Goal: Information Seeking & Learning: Learn about a topic

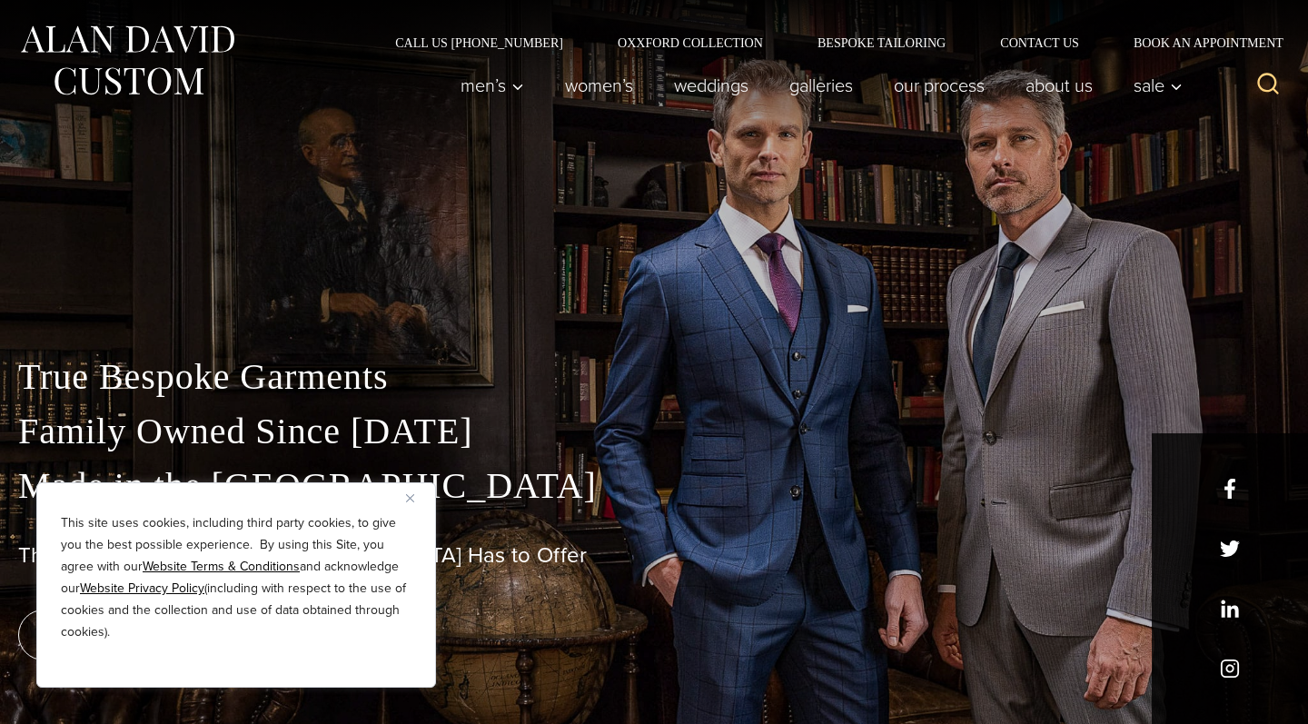
click at [413, 494] on img "Close" at bounding box center [410, 498] width 8 height 8
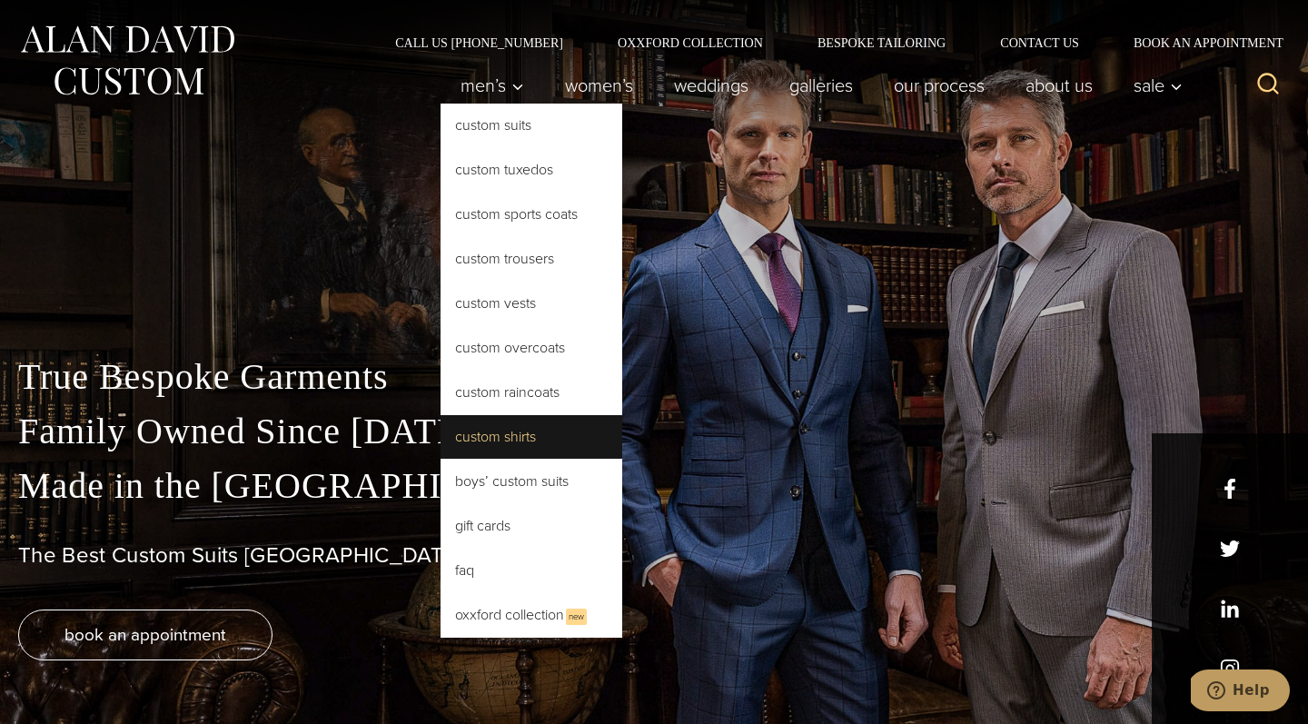
click at [500, 448] on link "Custom Shirts" at bounding box center [532, 437] width 182 height 44
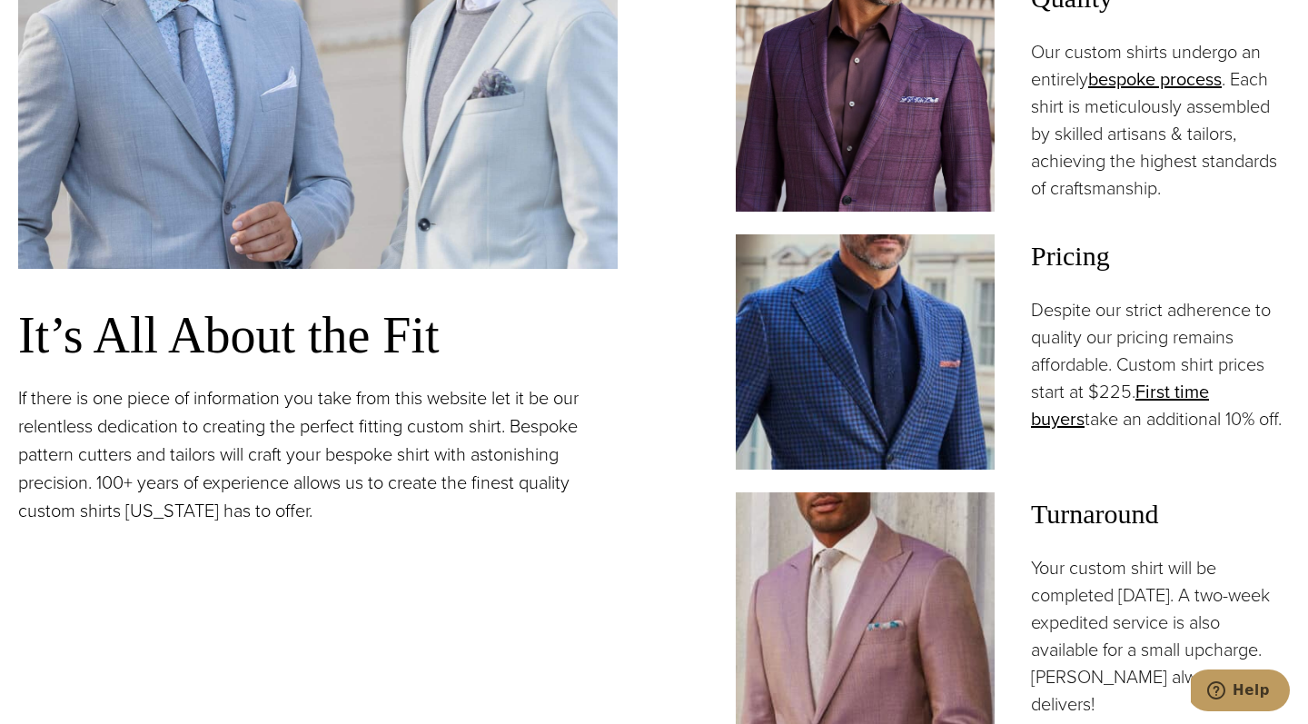
scroll to position [1431, 0]
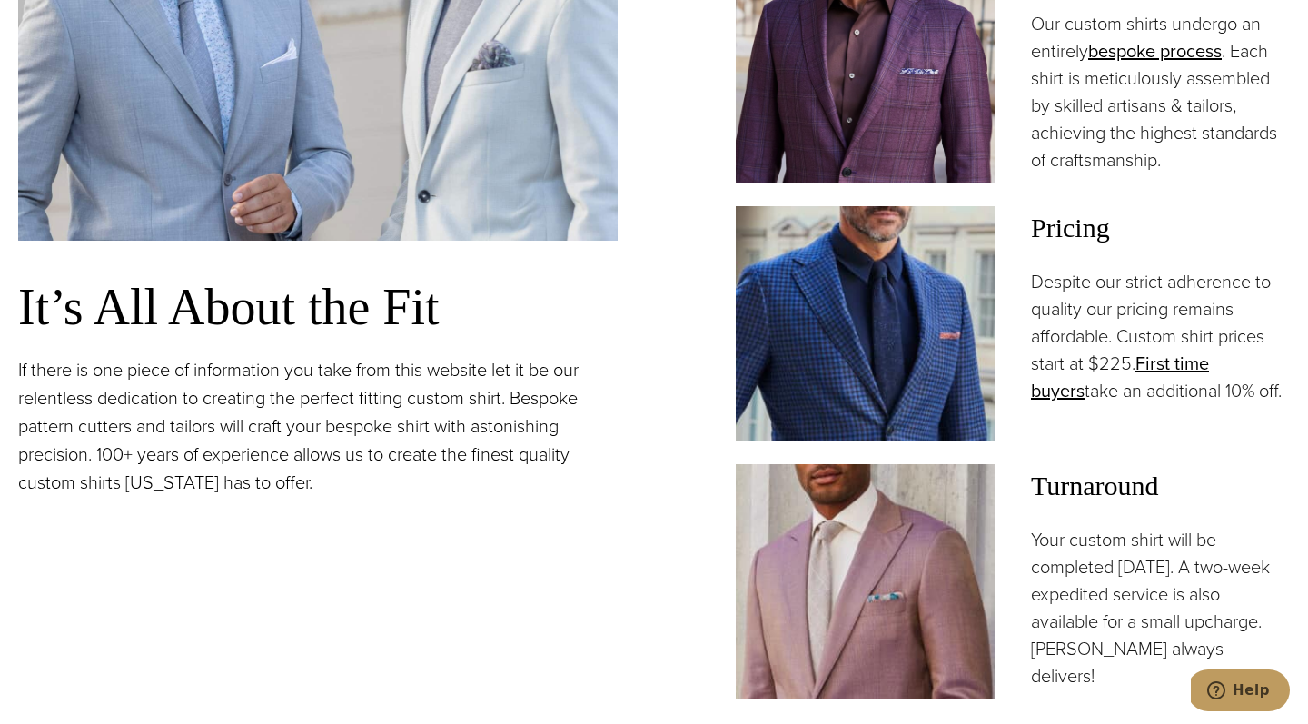
drag, startPoint x: 1116, startPoint y: 301, endPoint x: 1246, endPoint y: 389, distance: 157.0
click at [1246, 389] on p "Despite our strict adherence to quality our pricing remains affordable. Custom …" at bounding box center [1160, 336] width 259 height 136
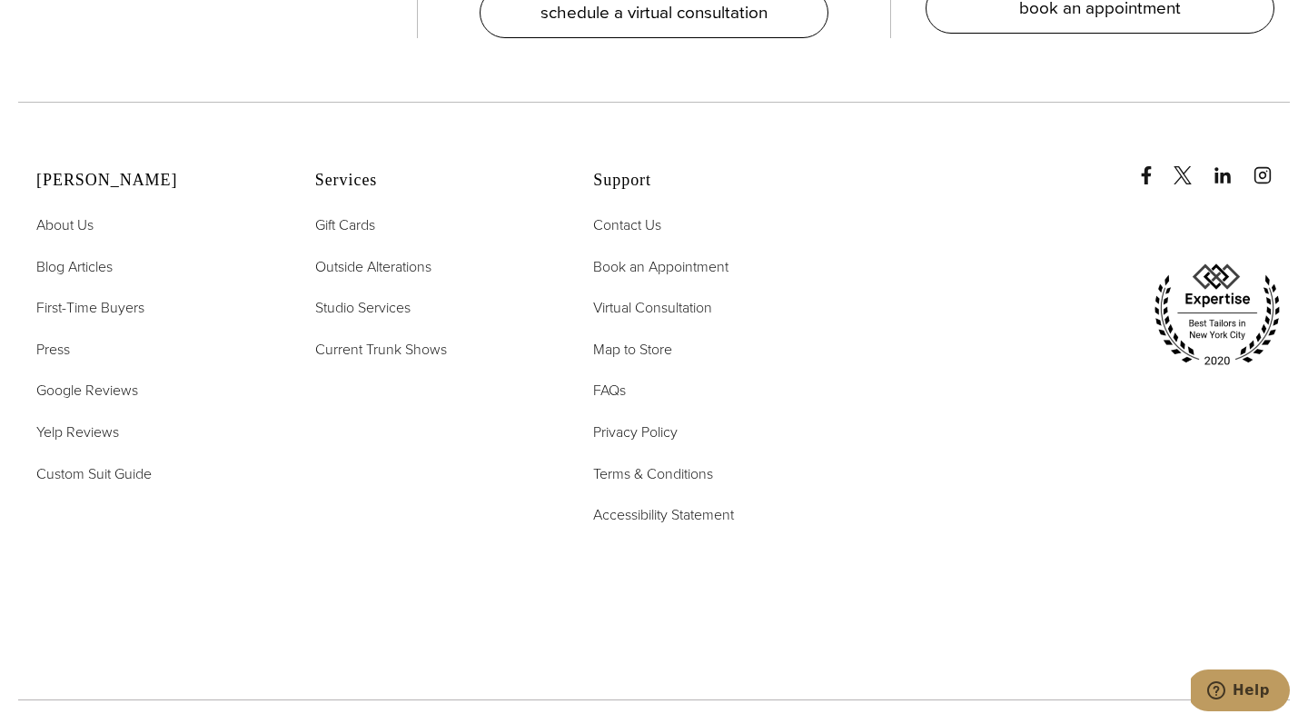
scroll to position [10492, 0]
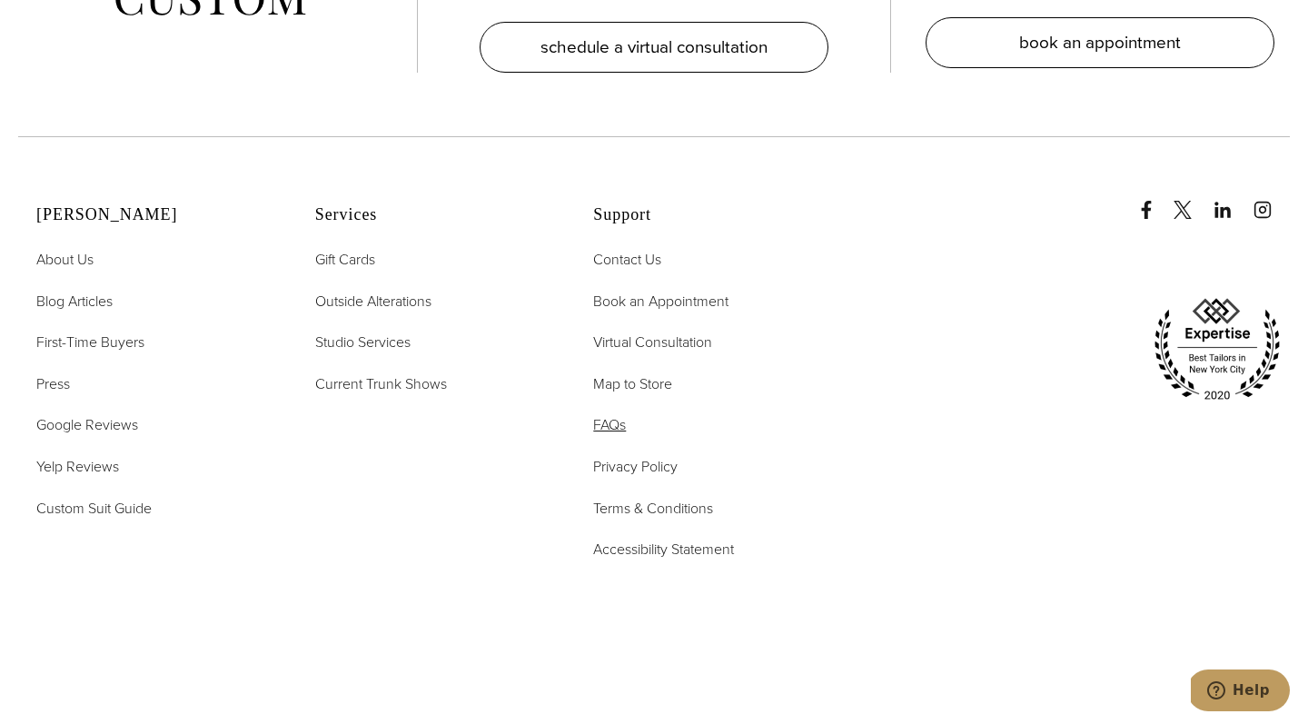
click at [601, 414] on span "FAQs" at bounding box center [609, 424] width 33 height 21
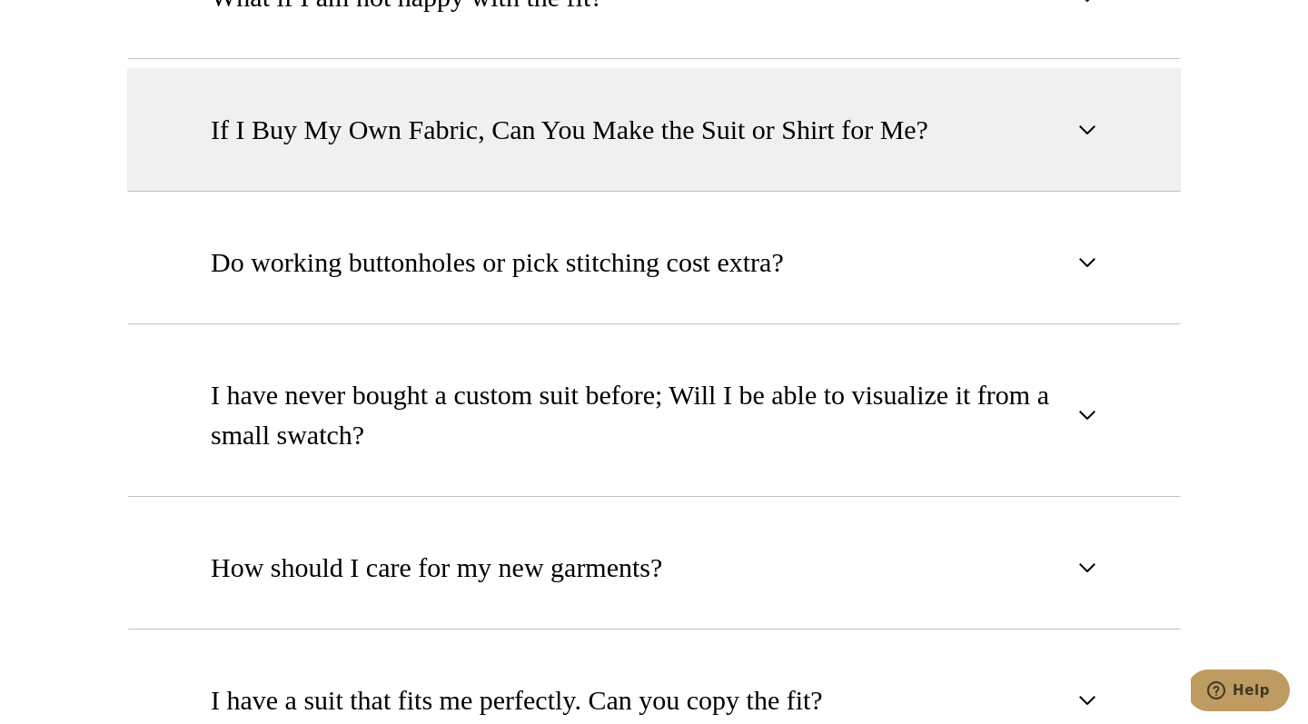
scroll to position [2064, 0]
click at [1089, 123] on span "button" at bounding box center [1088, 128] width 22 height 22
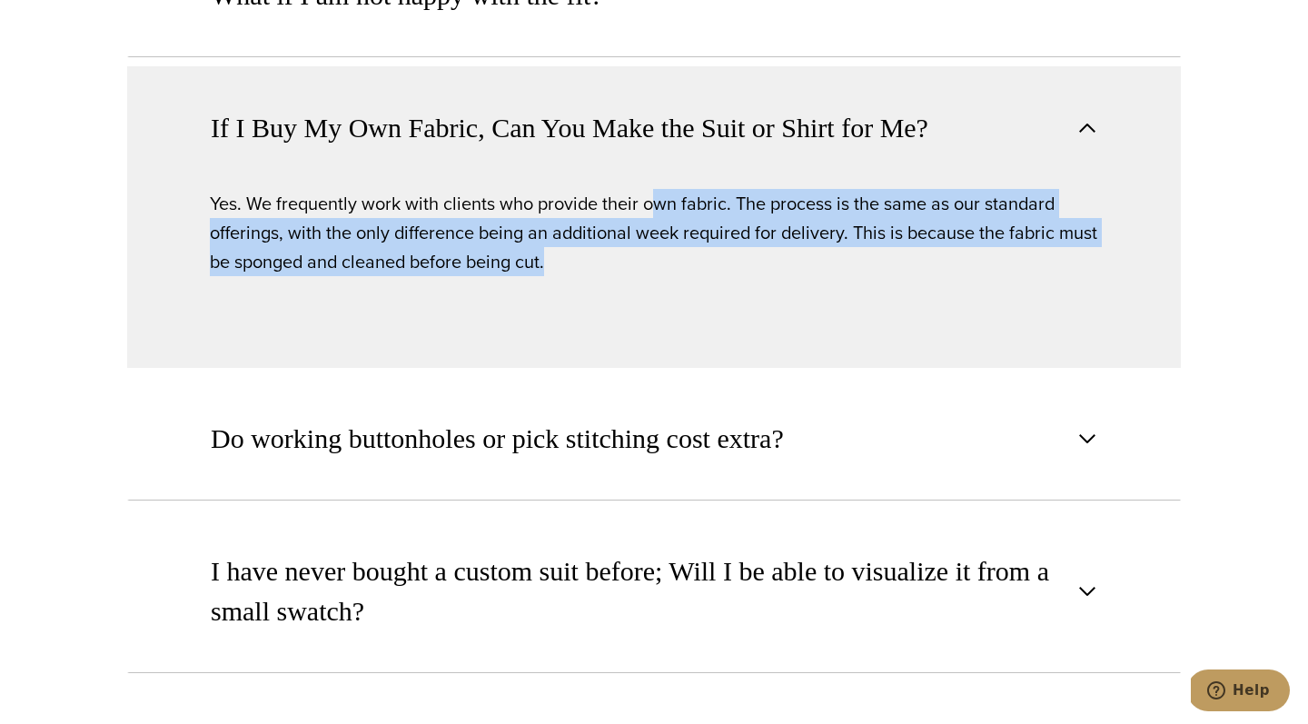
drag, startPoint x: 654, startPoint y: 195, endPoint x: 671, endPoint y: 265, distance: 72.1
click at [671, 265] on p "Yes. We frequently work with clients who provide their own fabric. The process …" at bounding box center [654, 232] width 889 height 87
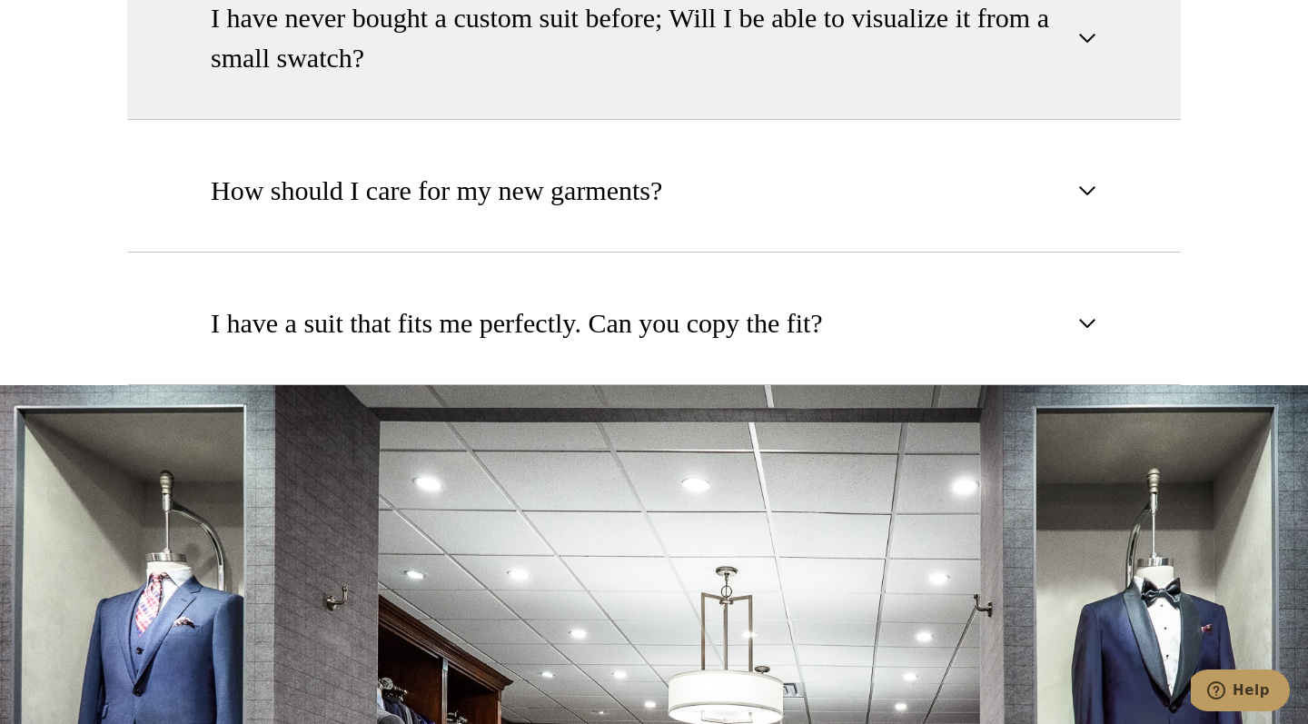
scroll to position [2628, 0]
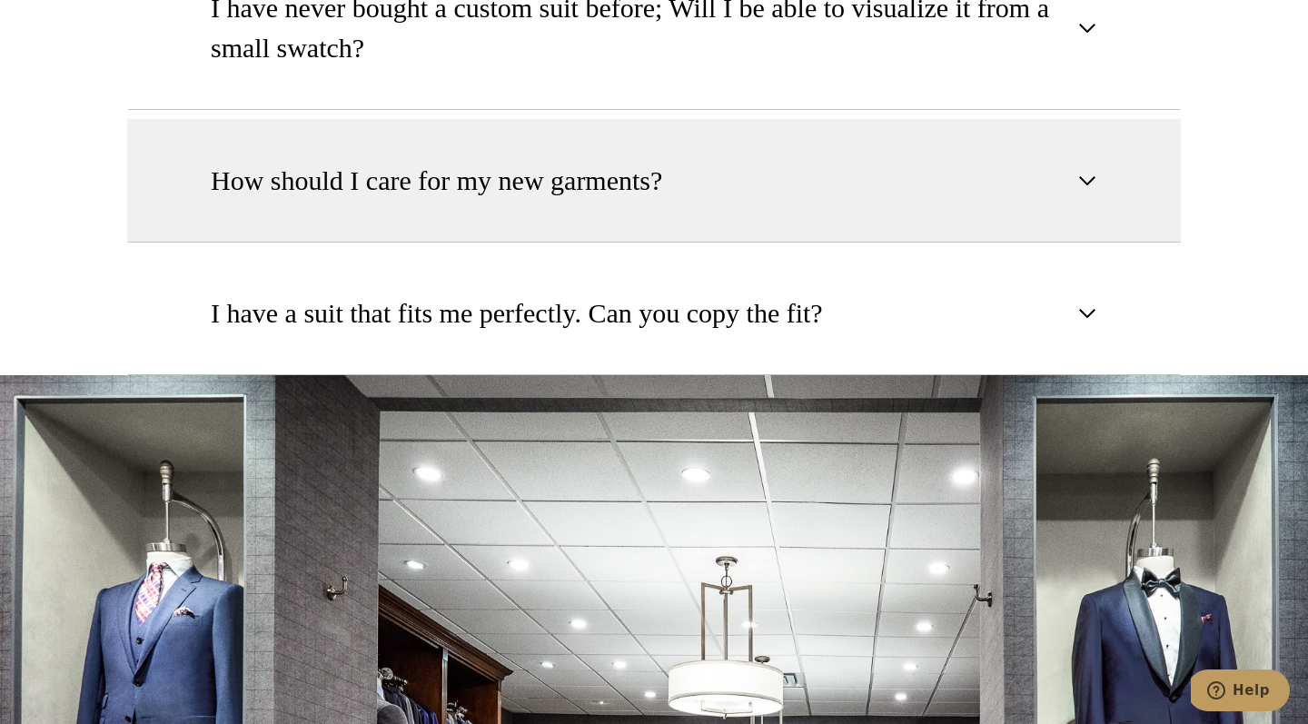
click at [1095, 185] on span "button" at bounding box center [1088, 181] width 22 height 22
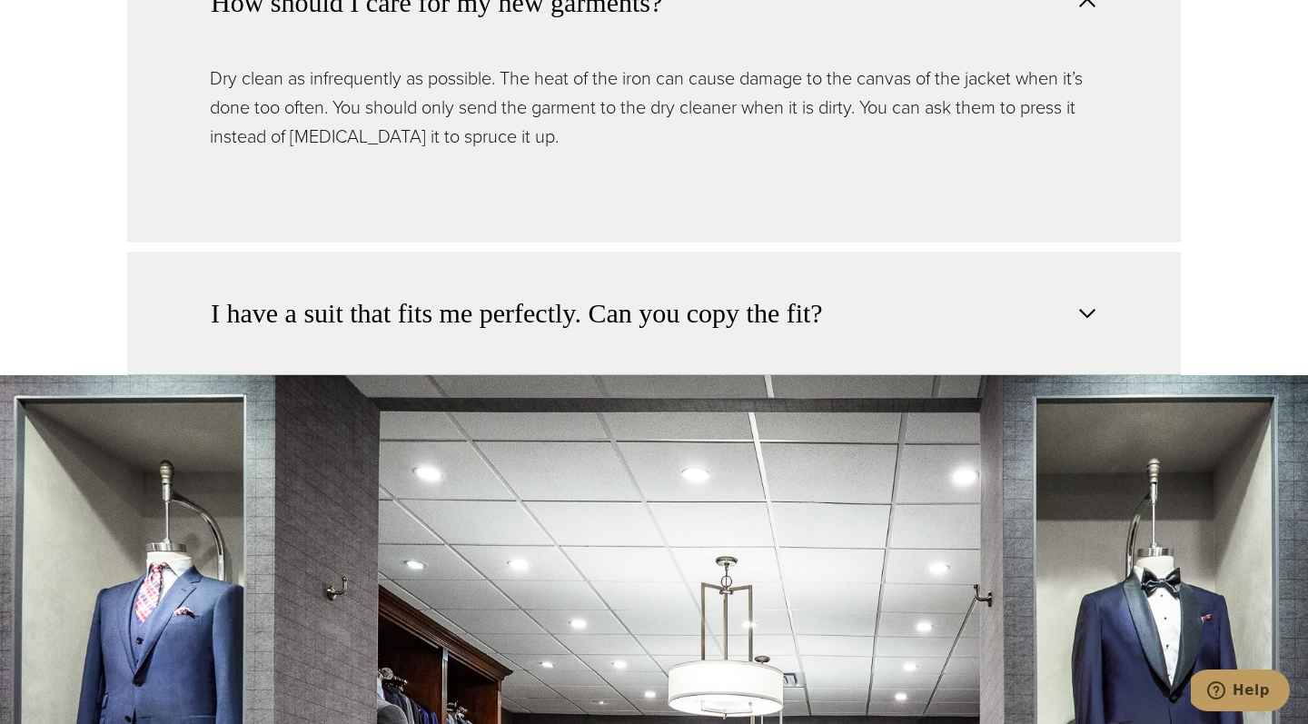
click at [1091, 322] on span "button" at bounding box center [1088, 314] width 22 height 22
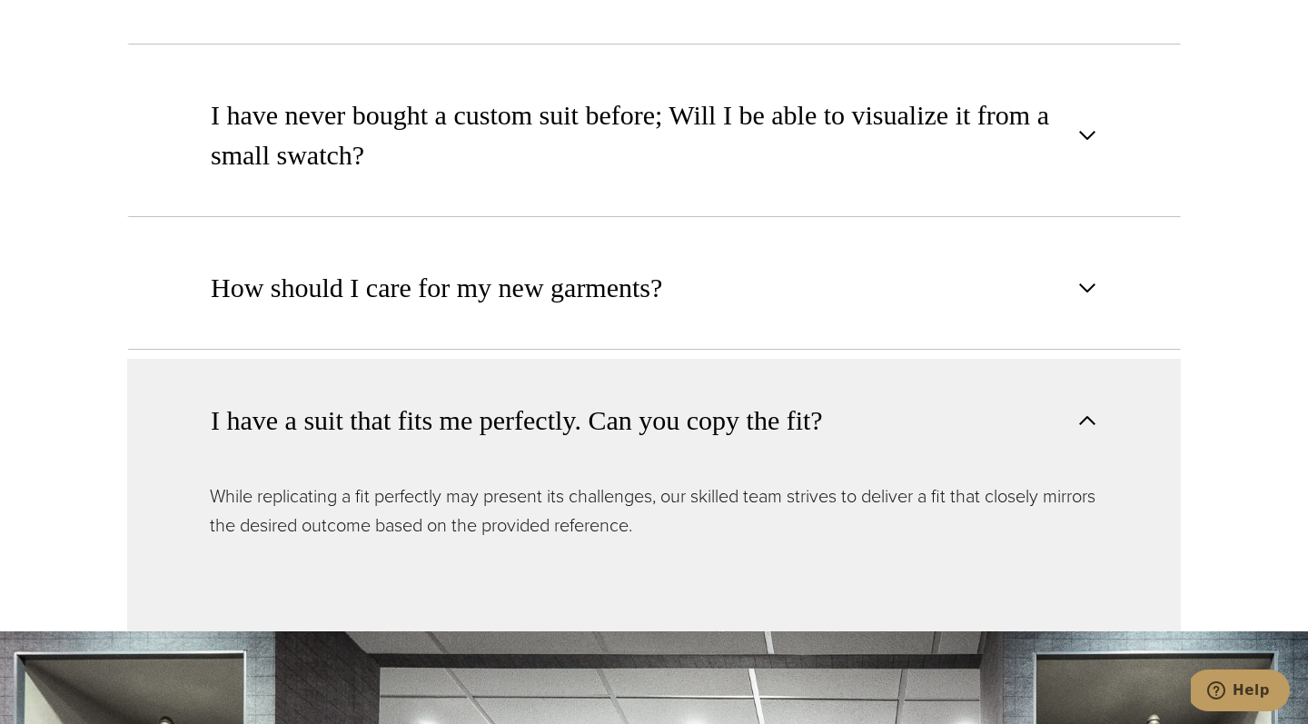
scroll to position [2342, 0]
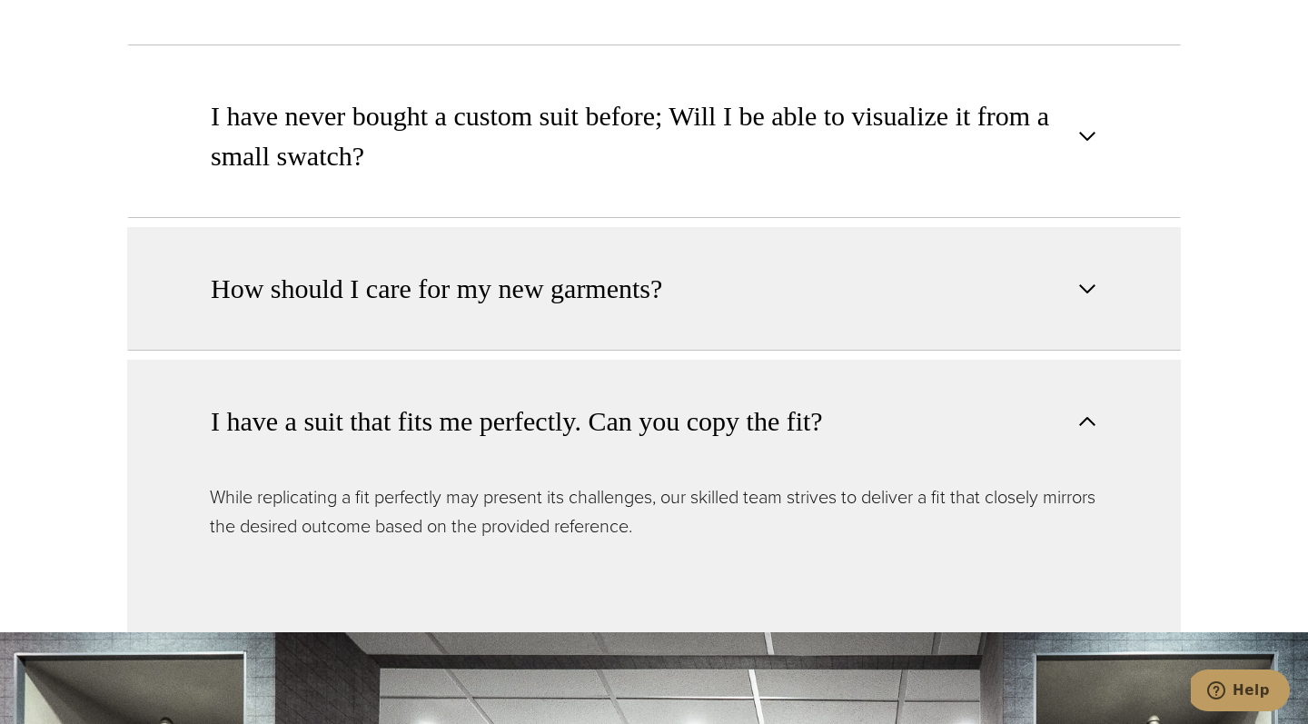
click at [1090, 290] on span "button" at bounding box center [1088, 289] width 22 height 22
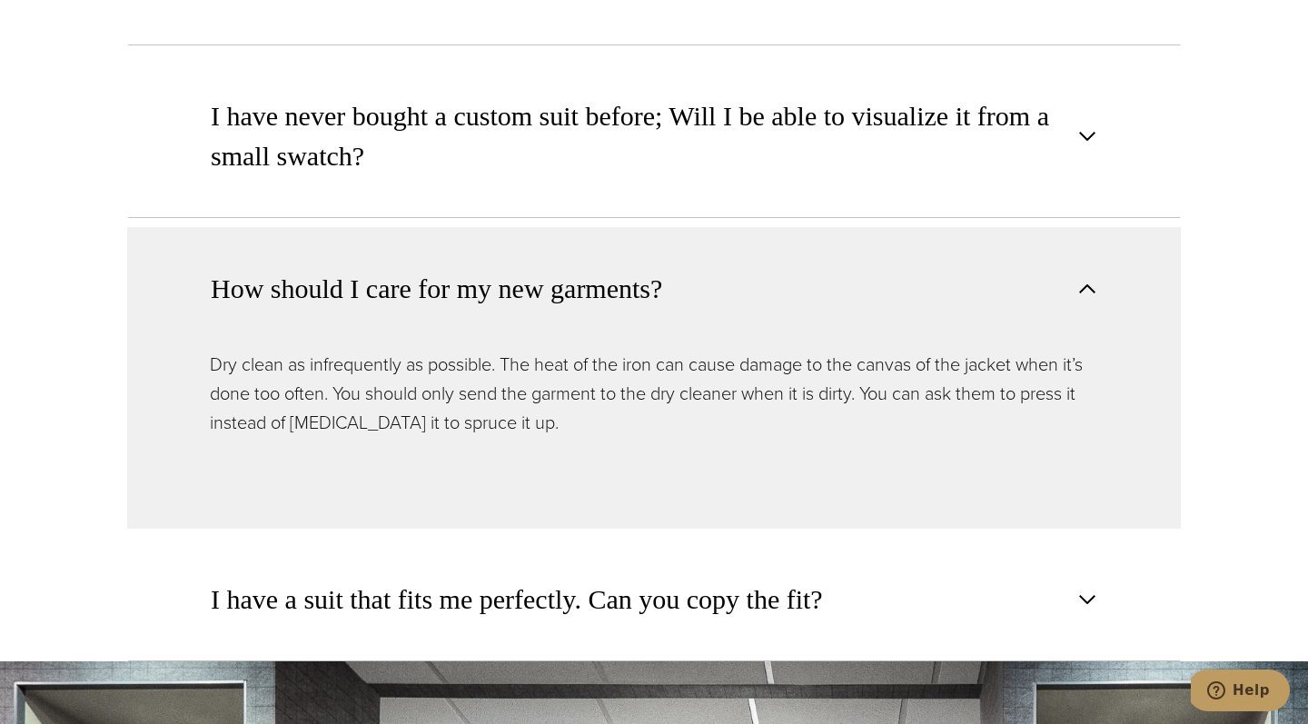
drag, startPoint x: 545, startPoint y: 344, endPoint x: 582, endPoint y: 431, distance: 93.7
click at [582, 431] on div "How should I care for my new garments? Dry clean as infrequently as possible. T…" at bounding box center [654, 378] width 1054 height 302
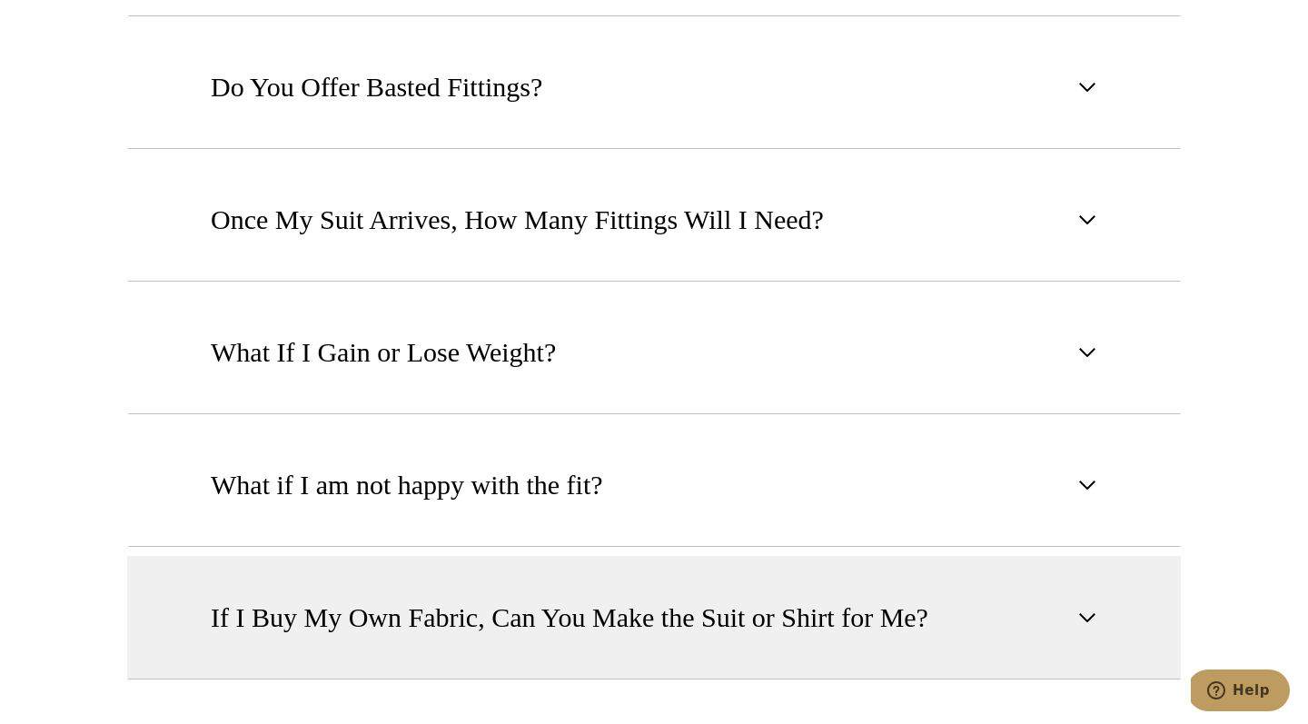
scroll to position [1561, 0]
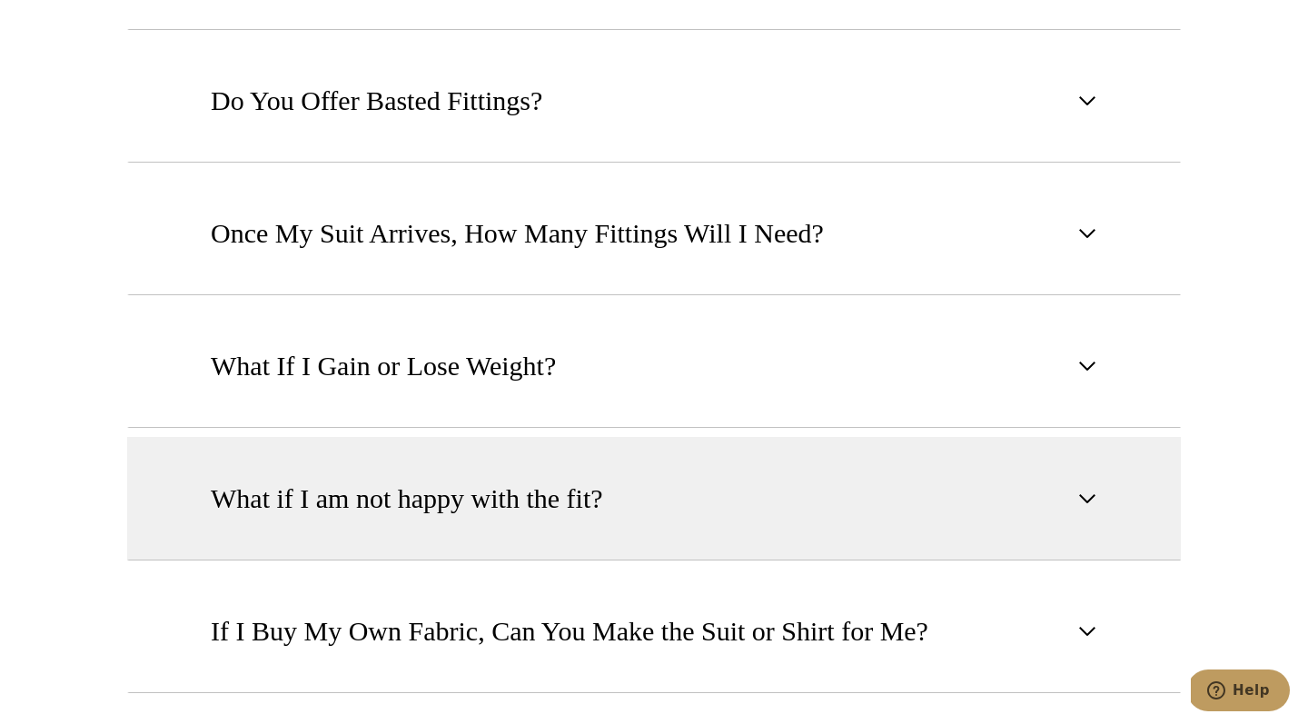
click at [561, 476] on button "What if I am not happy with the fit?" at bounding box center [654, 499] width 1054 height 124
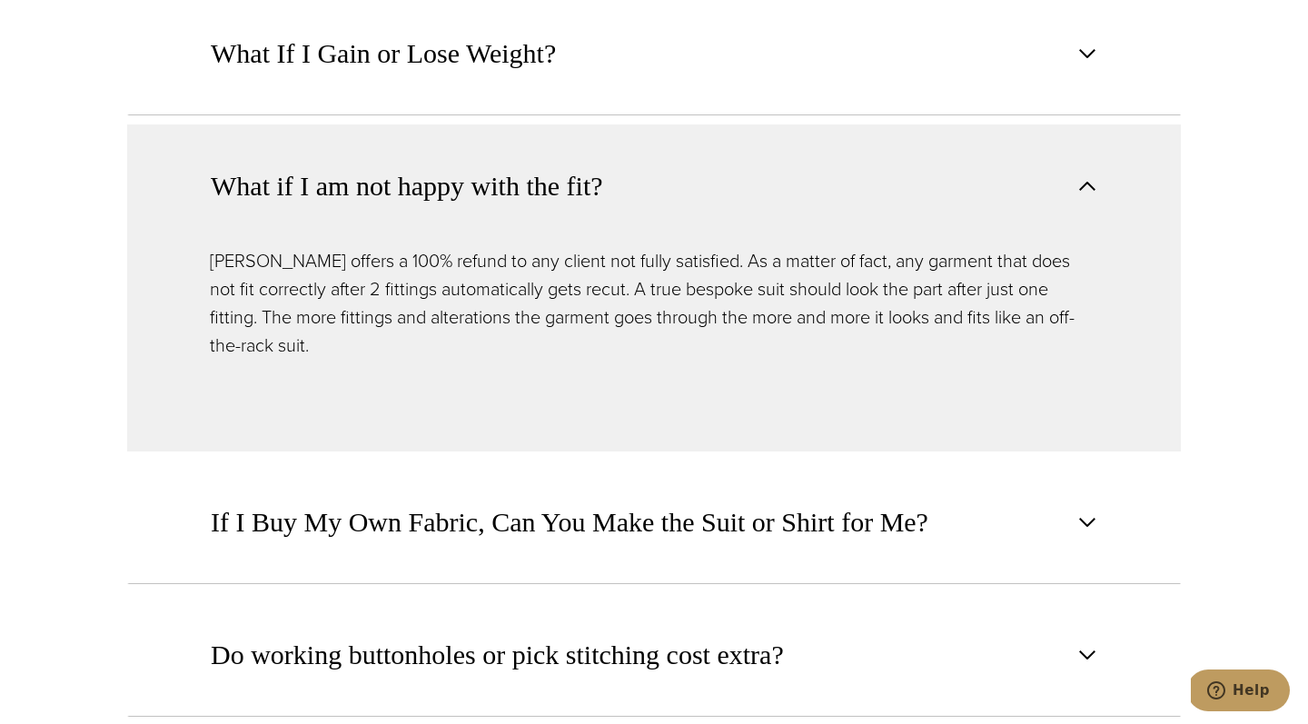
scroll to position [1873, 0]
drag, startPoint x: 606, startPoint y: 241, endPoint x: 660, endPoint y: 320, distance: 95.5
click at [660, 320] on div "What if I am not happy with the fit? Alan David offers a 100% refund to any cli…" at bounding box center [654, 288] width 1054 height 327
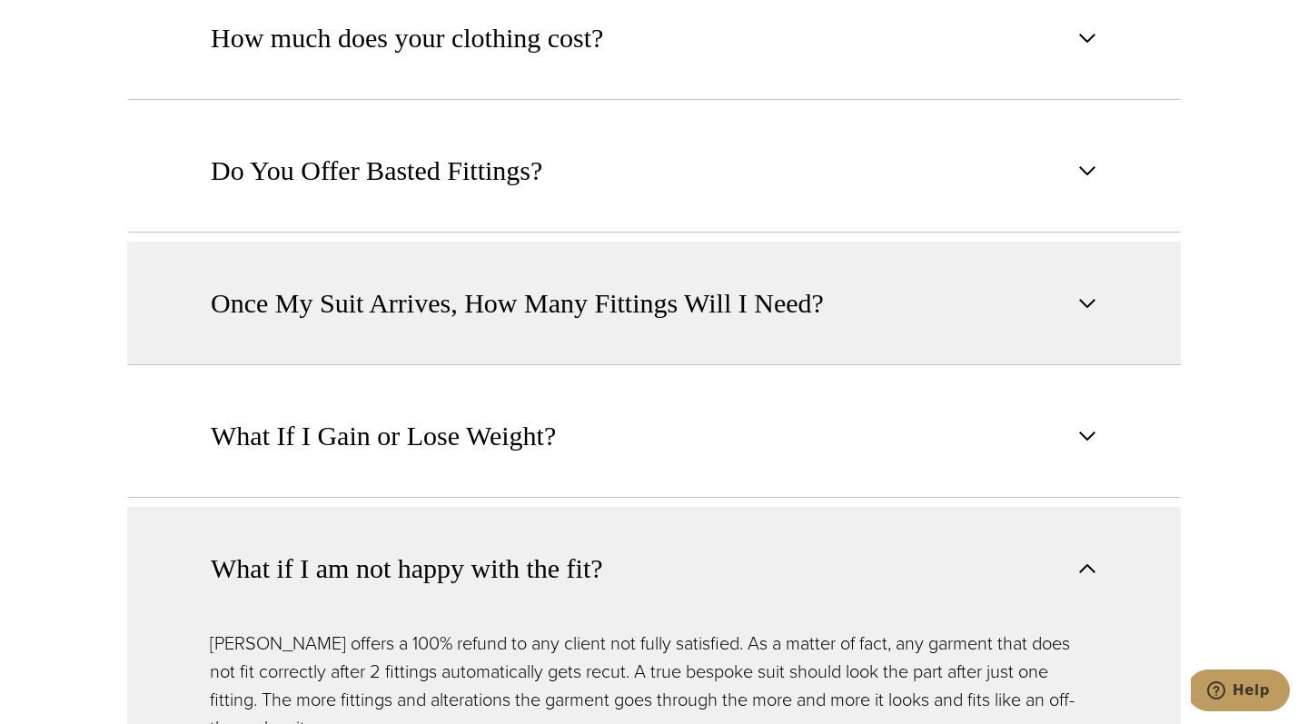
scroll to position [1492, 0]
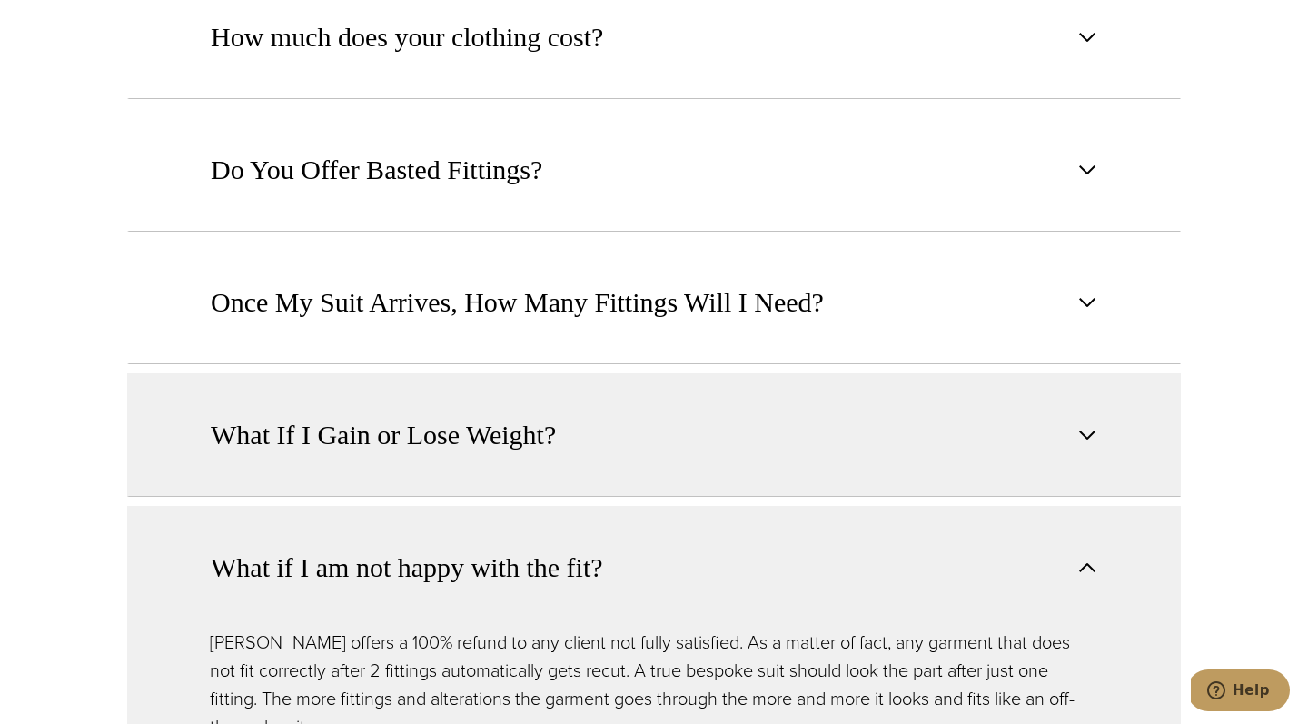
click at [518, 419] on span "What If I Gain or Lose Weight?" at bounding box center [383, 435] width 345 height 40
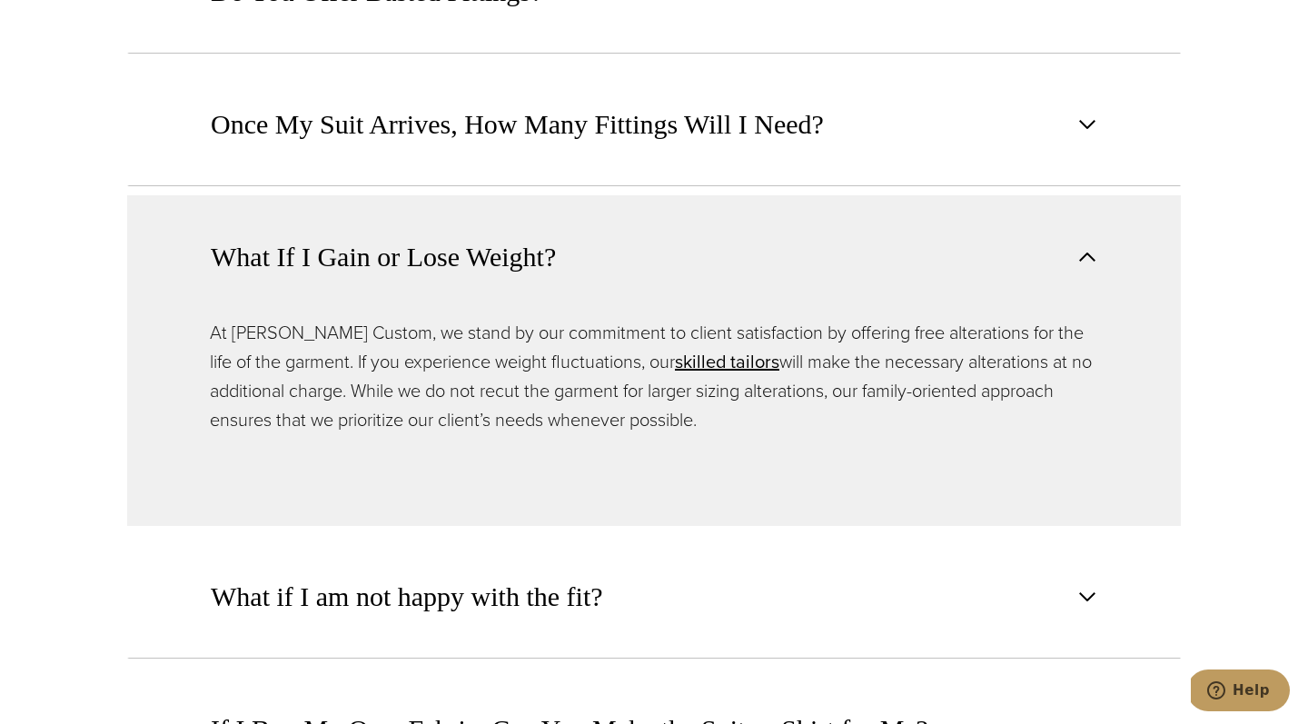
scroll to position [1679, 0]
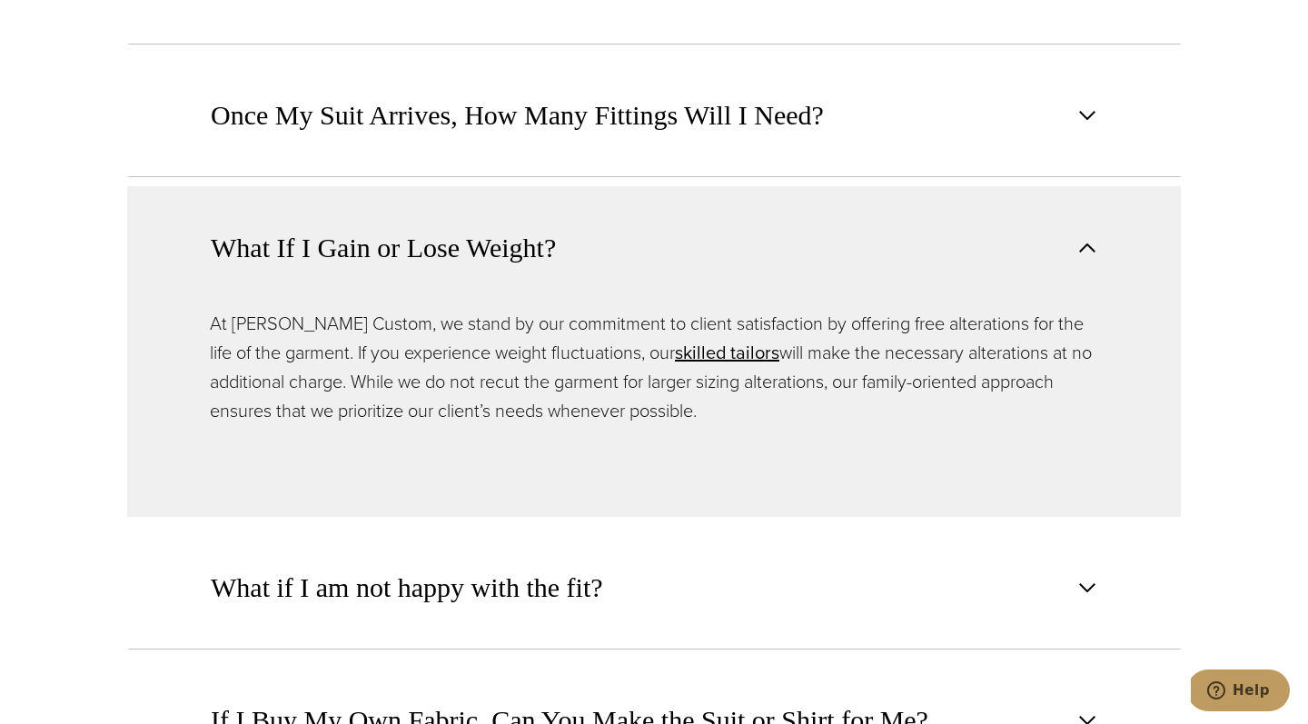
drag, startPoint x: 521, startPoint y: 317, endPoint x: 777, endPoint y: 426, distance: 278.5
click at [777, 426] on div "At Alan David Custom, we stand by our commitment to client satisfaction by offe…" at bounding box center [654, 413] width 1054 height 208
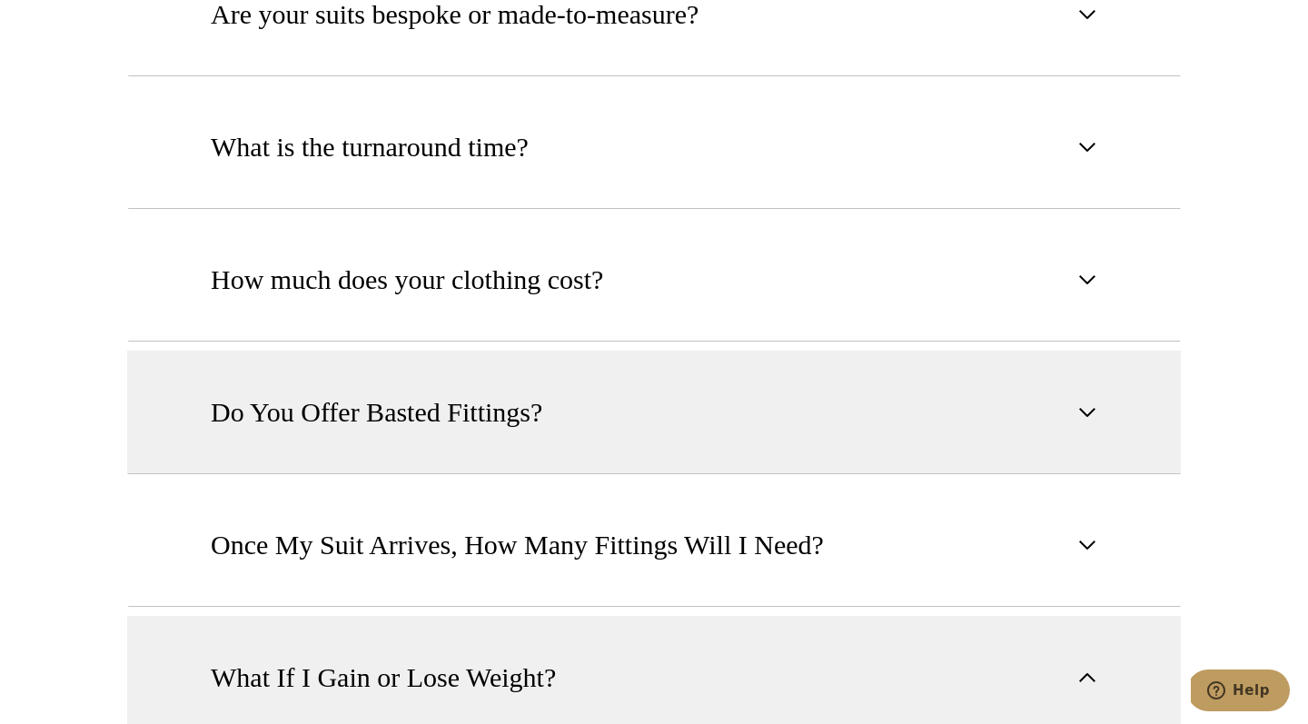
scroll to position [1062, 0]
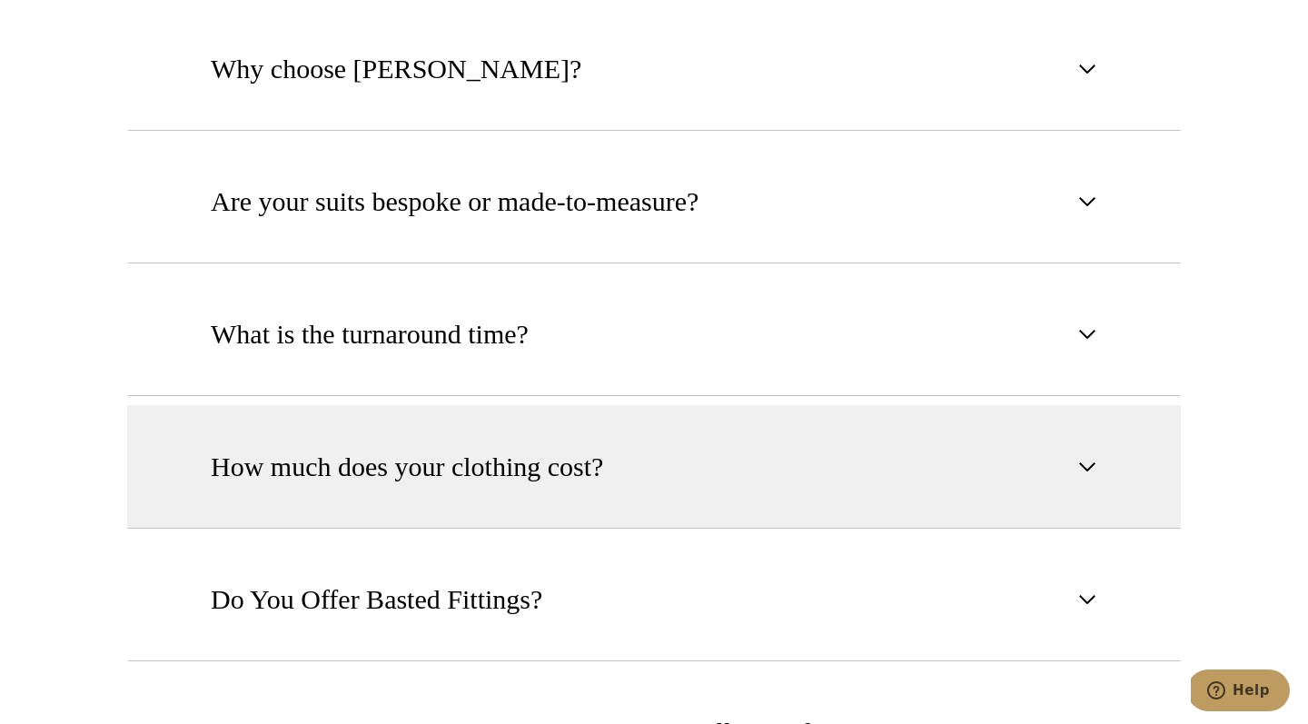
click at [587, 484] on span "How much does your clothing cost?" at bounding box center [407, 467] width 393 height 40
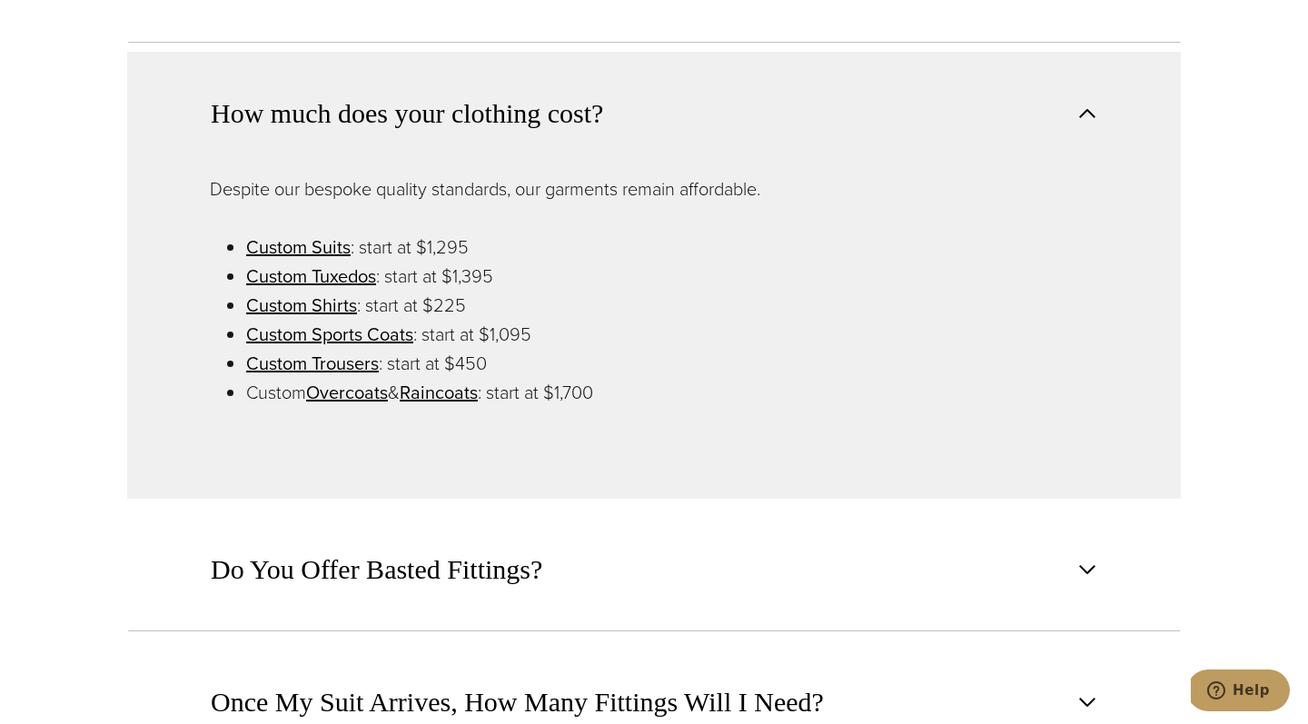
scroll to position [1417, 0]
click at [337, 311] on link "Custom Shirts" at bounding box center [301, 304] width 111 height 27
